Goal: Transaction & Acquisition: Subscribe to service/newsletter

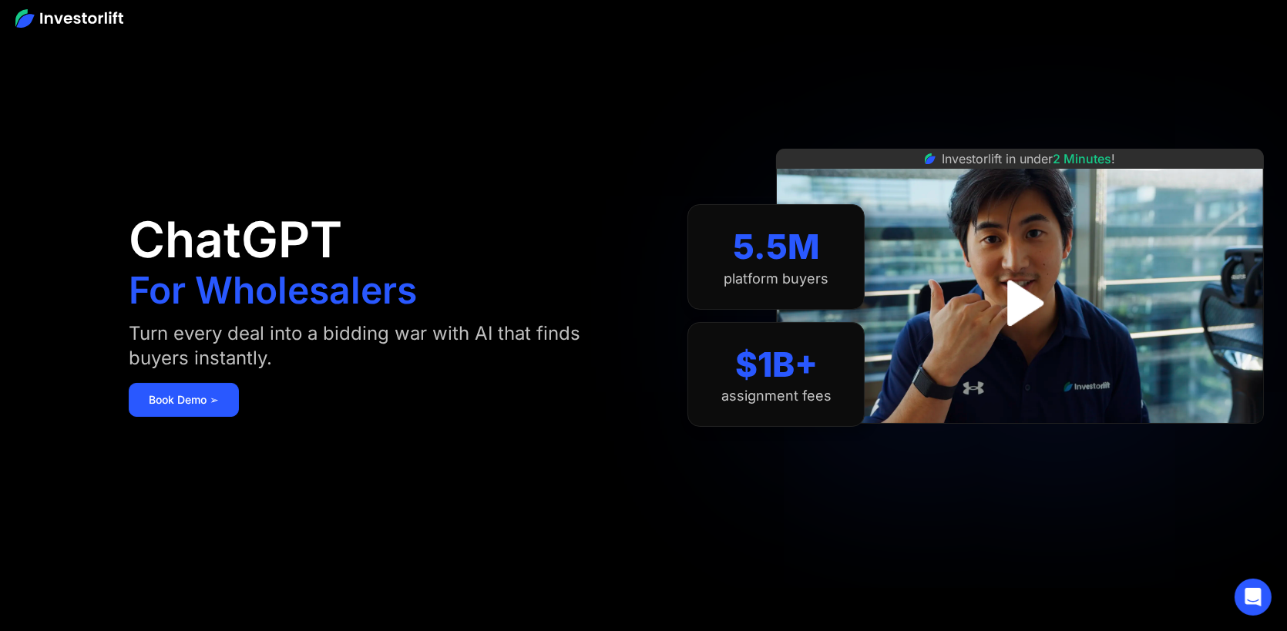
drag, startPoint x: 1296, startPoint y: 209, endPoint x: 1268, endPoint y: -42, distance: 252.8
click at [1268, 0] on html "ChatGPT For Wholesalers Turn every deal into a bidding war with AI that finds b…" at bounding box center [643, 315] width 1287 height 631
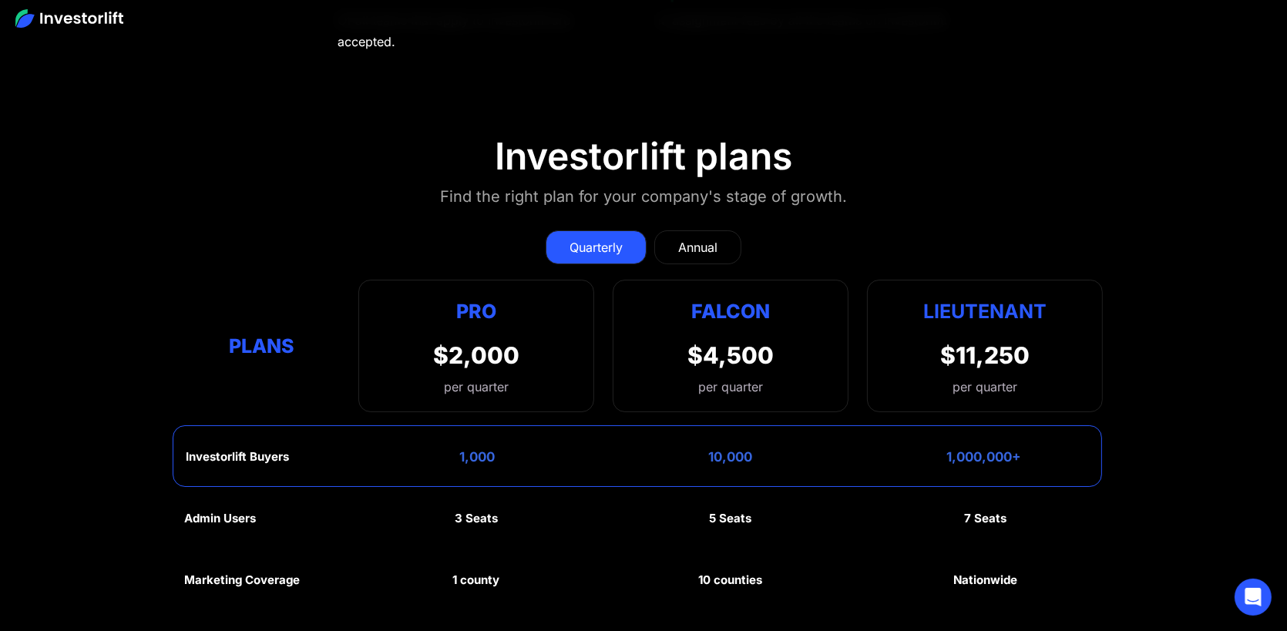
scroll to position [7321, 0]
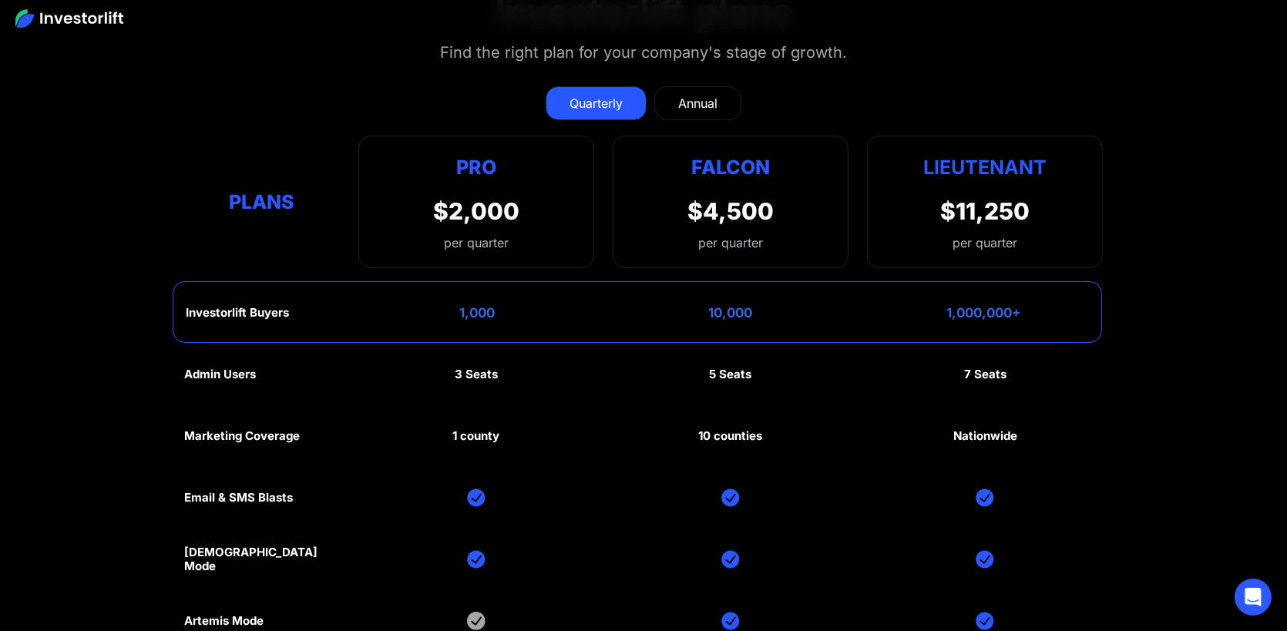
click at [704, 94] on div "Annual" at bounding box center [697, 103] width 39 height 18
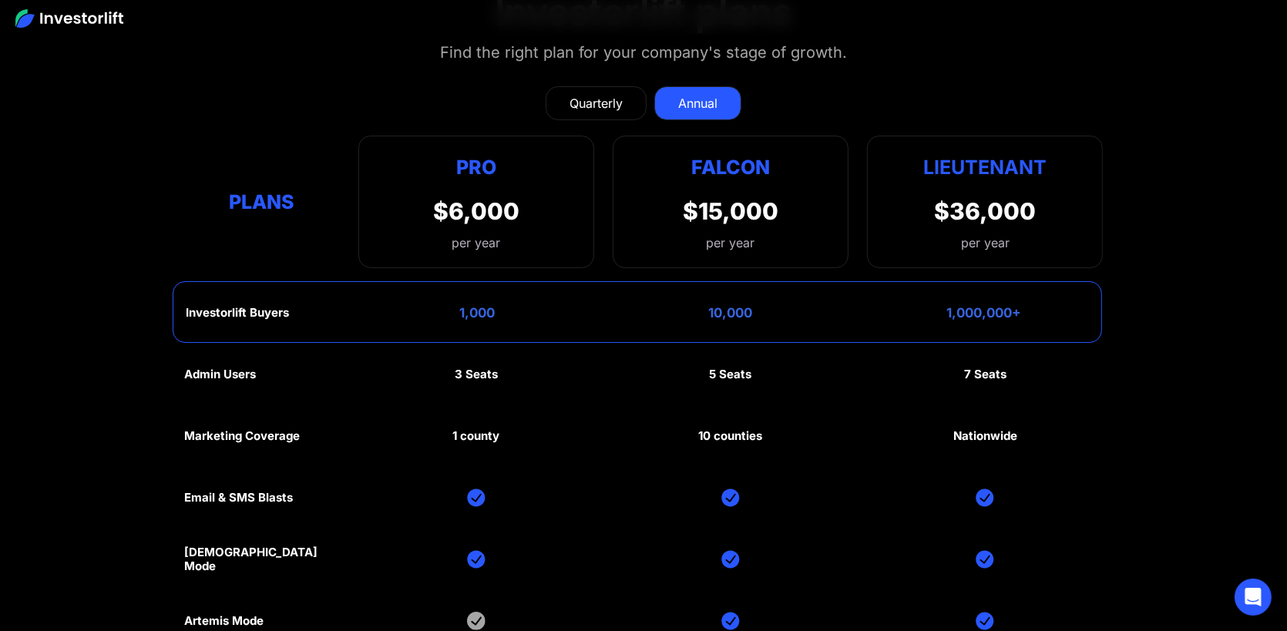
click at [600, 94] on div "Quarterly" at bounding box center [595, 103] width 53 height 18
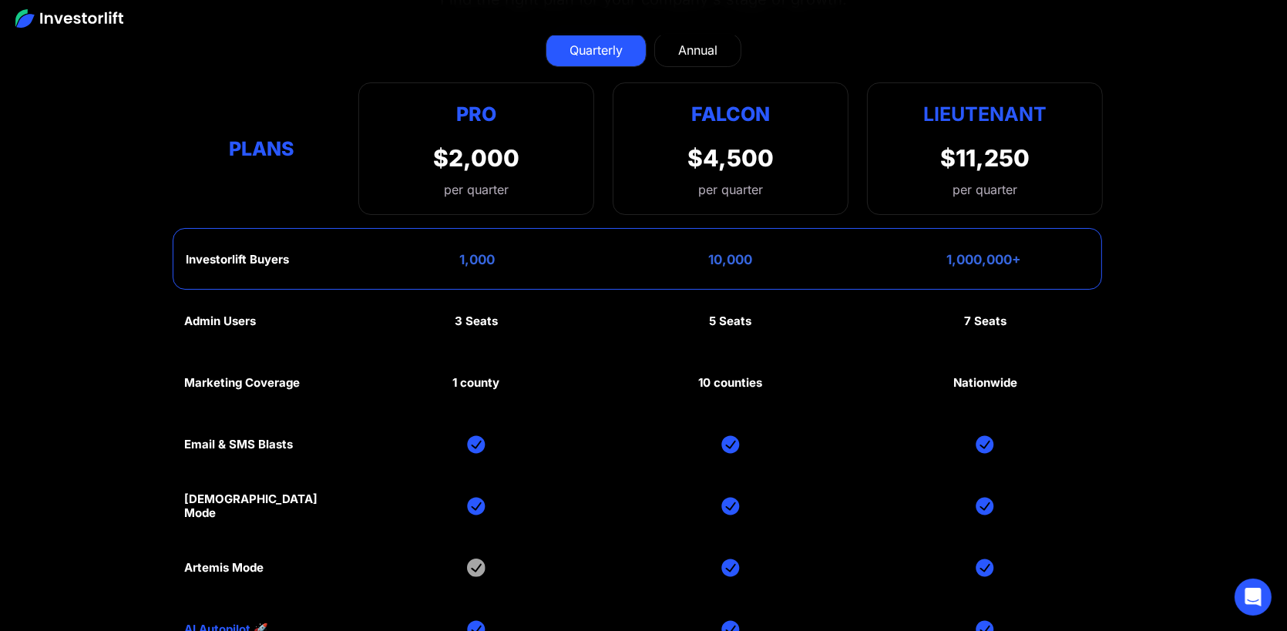
scroll to position [7398, 0]
